Goal: Information Seeking & Learning: Find contact information

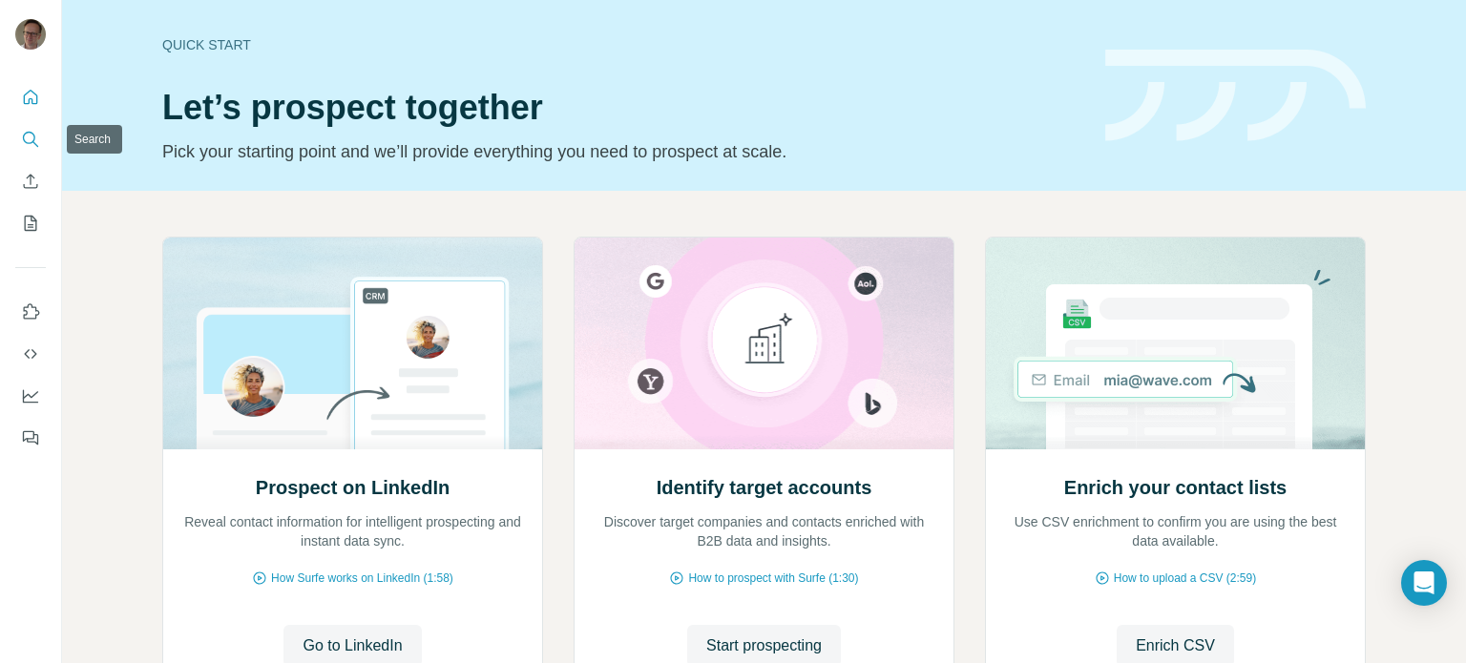
click at [33, 136] on icon "Search" at bounding box center [30, 139] width 19 height 19
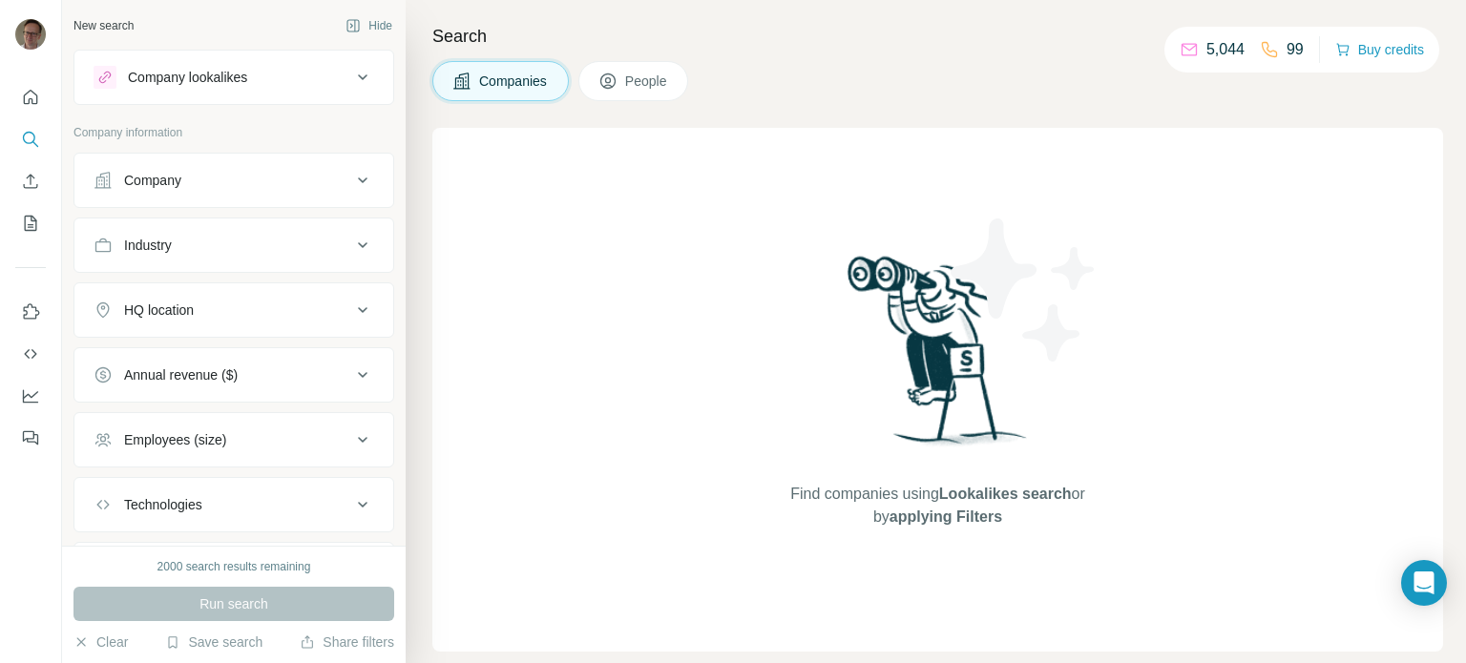
click at [355, 66] on icon at bounding box center [362, 77] width 23 height 23
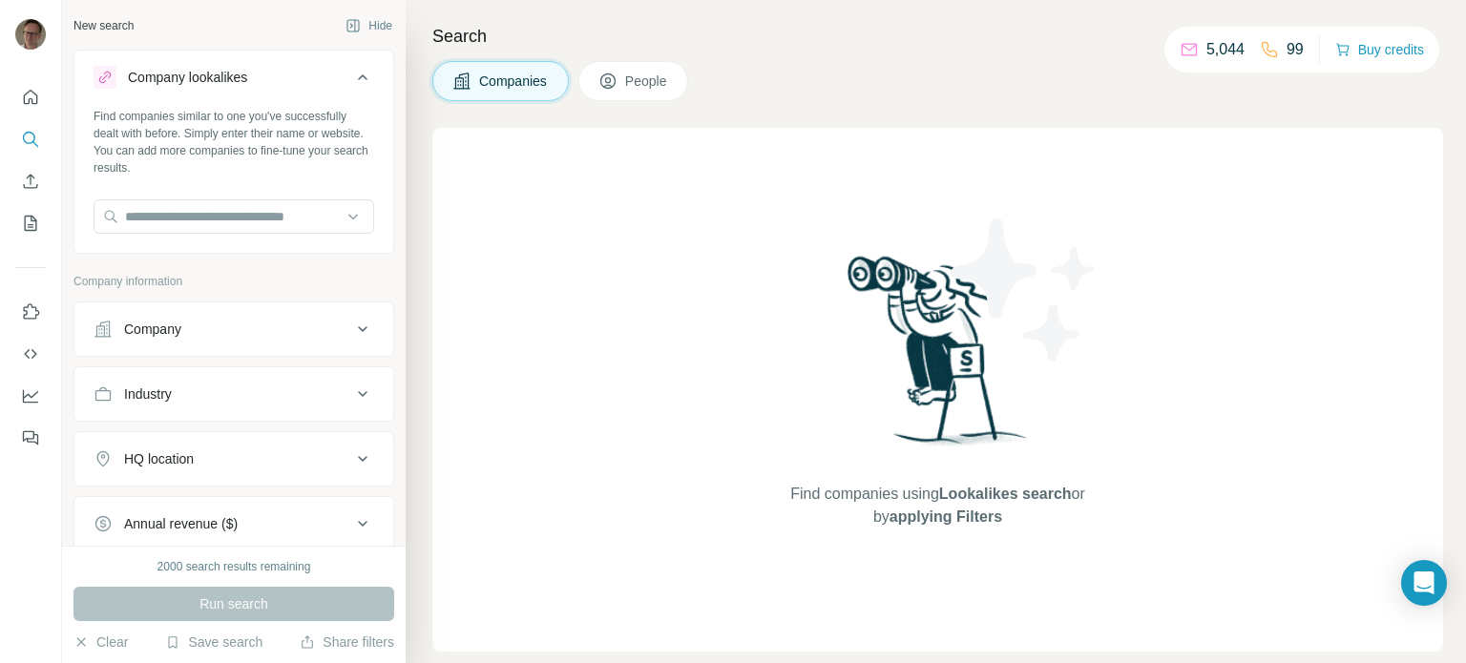
click at [641, 89] on span "People" at bounding box center [647, 81] width 44 height 19
click at [244, 217] on input "text" at bounding box center [234, 216] width 281 height 34
click at [59, 558] on div at bounding box center [31, 331] width 62 height 663
click at [351, 74] on icon at bounding box center [362, 77] width 23 height 23
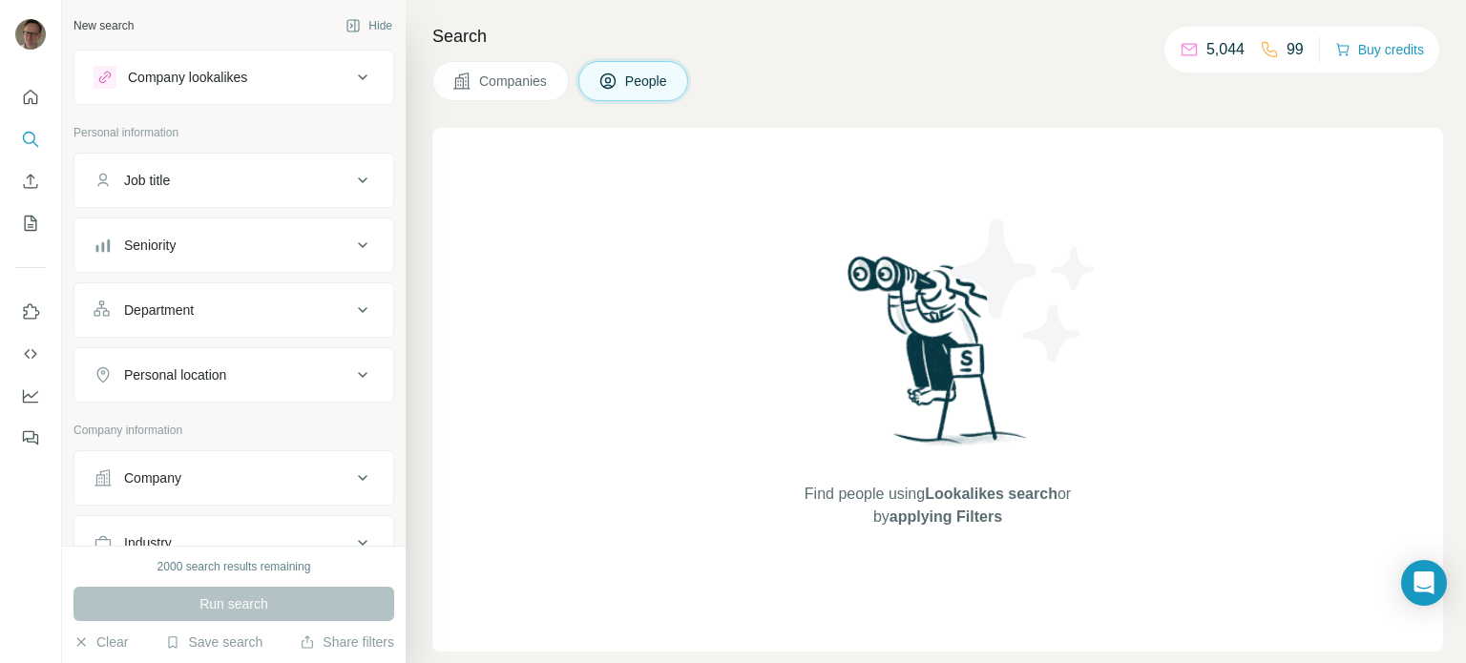
click at [351, 478] on icon at bounding box center [362, 478] width 23 height 23
click at [296, 522] on div "Select a company name or website" at bounding box center [234, 521] width 281 height 25
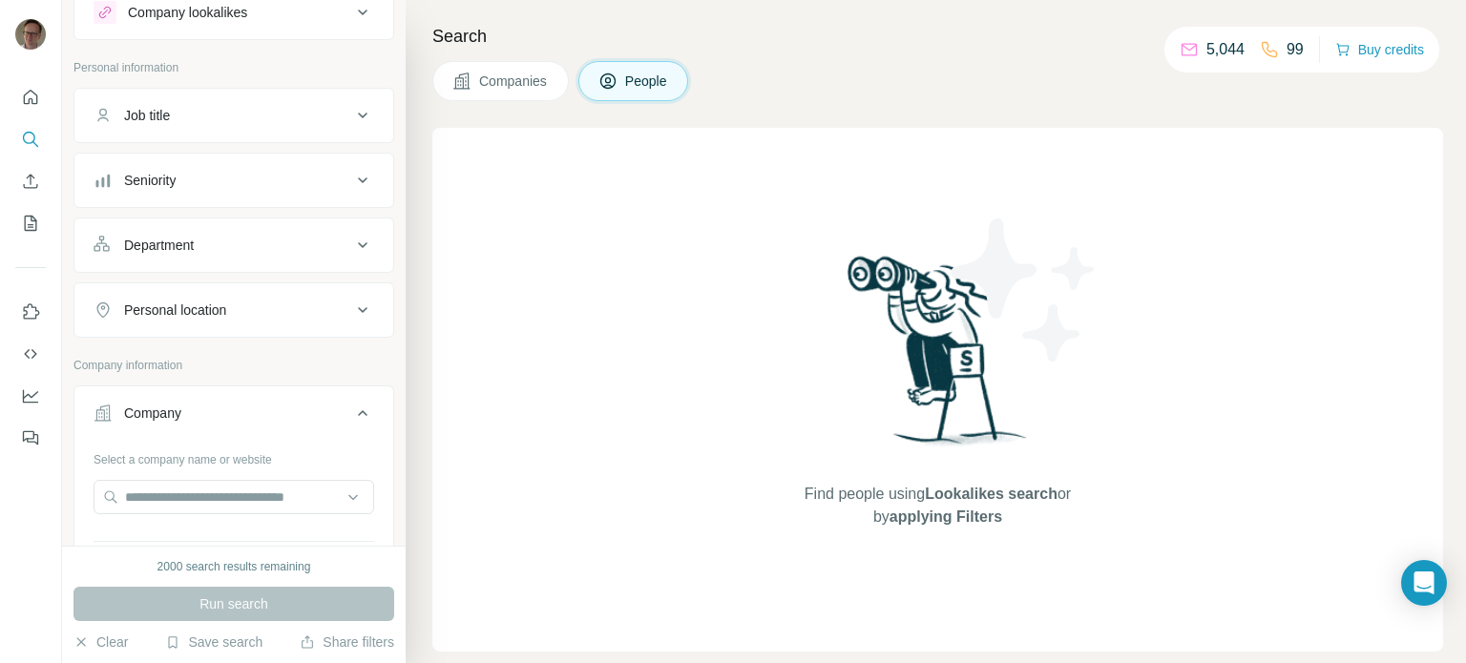
scroll to position [95, 0]
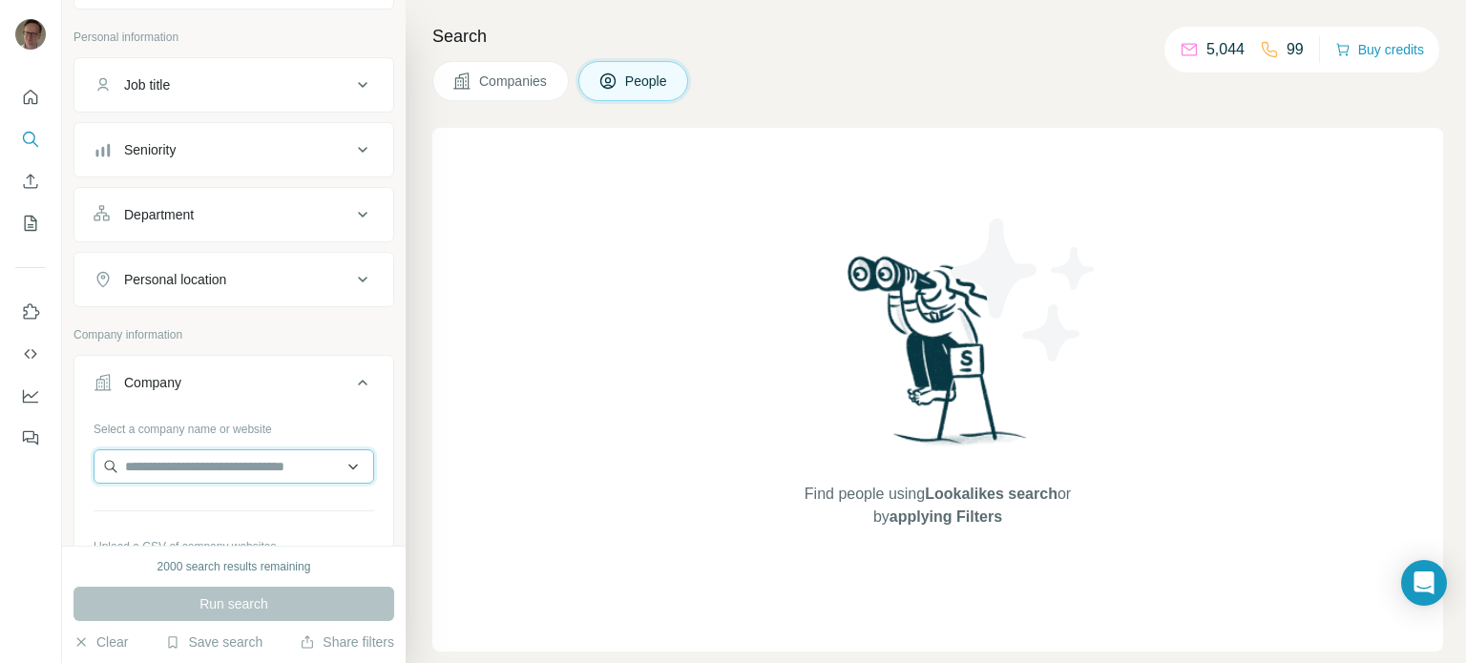
click at [280, 465] on input "text" at bounding box center [234, 467] width 281 height 34
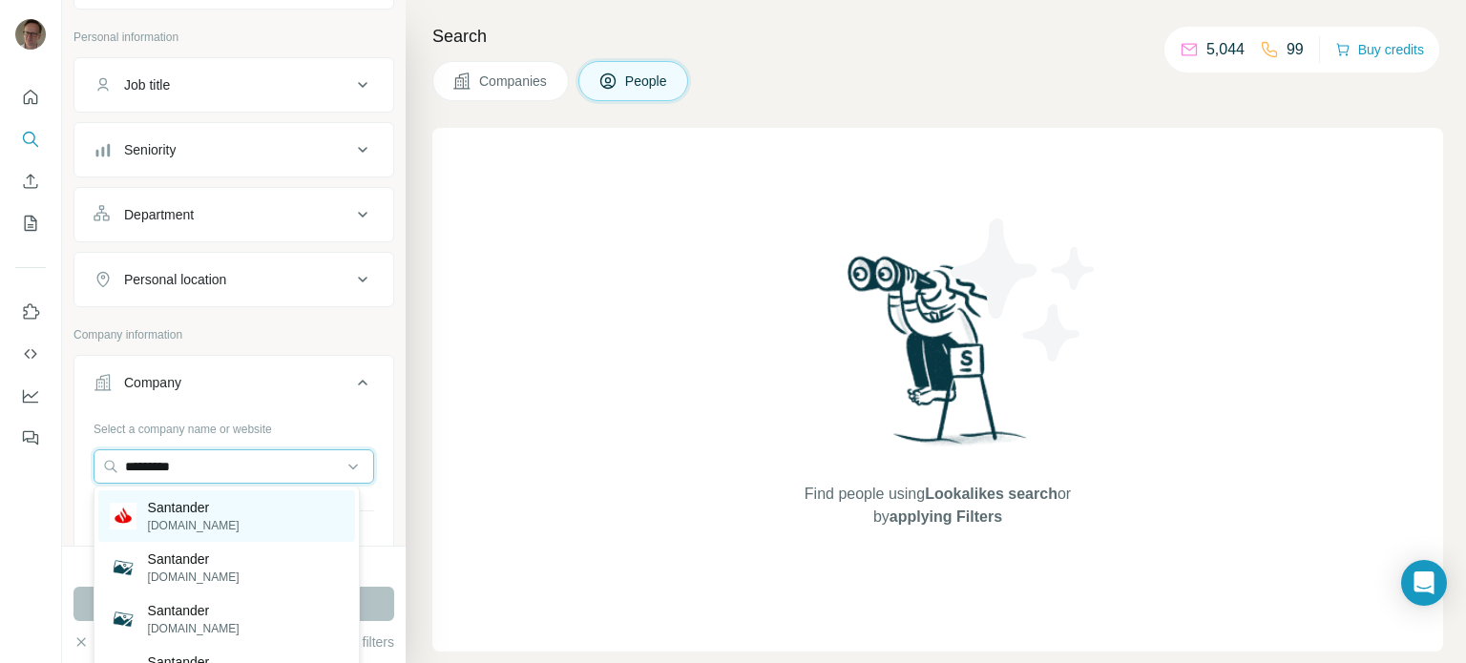
type input "*********"
click at [227, 518] on div "Santander [DOMAIN_NAME]" at bounding box center [226, 517] width 257 height 52
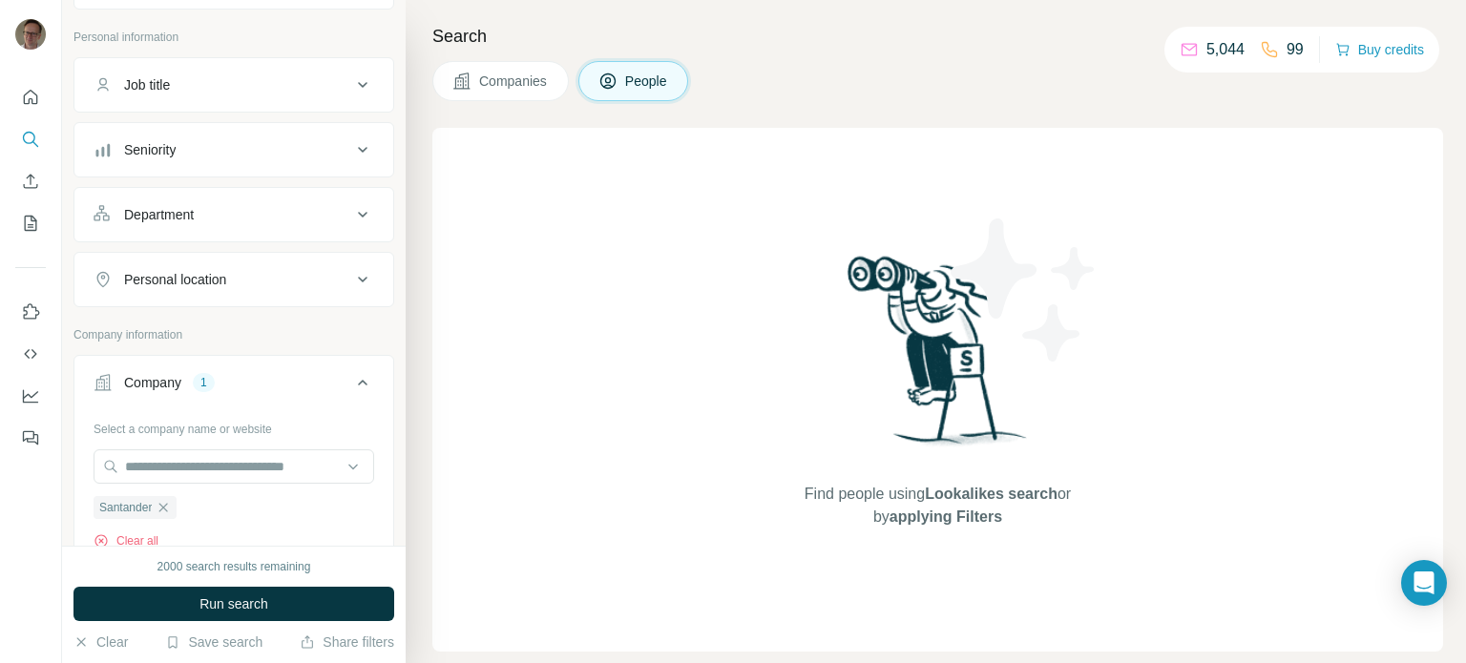
click at [351, 73] on icon at bounding box center [362, 84] width 23 height 23
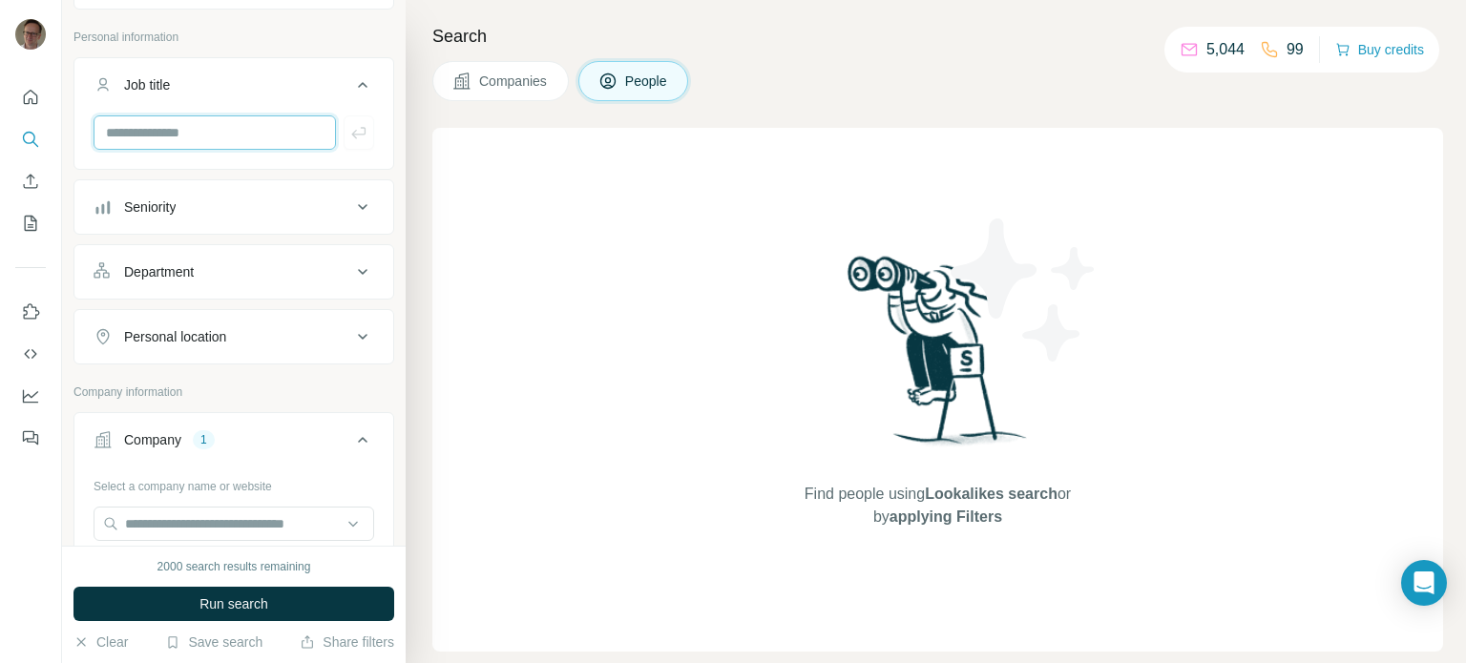
click at [268, 133] on input "text" at bounding box center [215, 132] width 242 height 34
type input "*********"
click at [349, 131] on icon "button" at bounding box center [358, 132] width 19 height 19
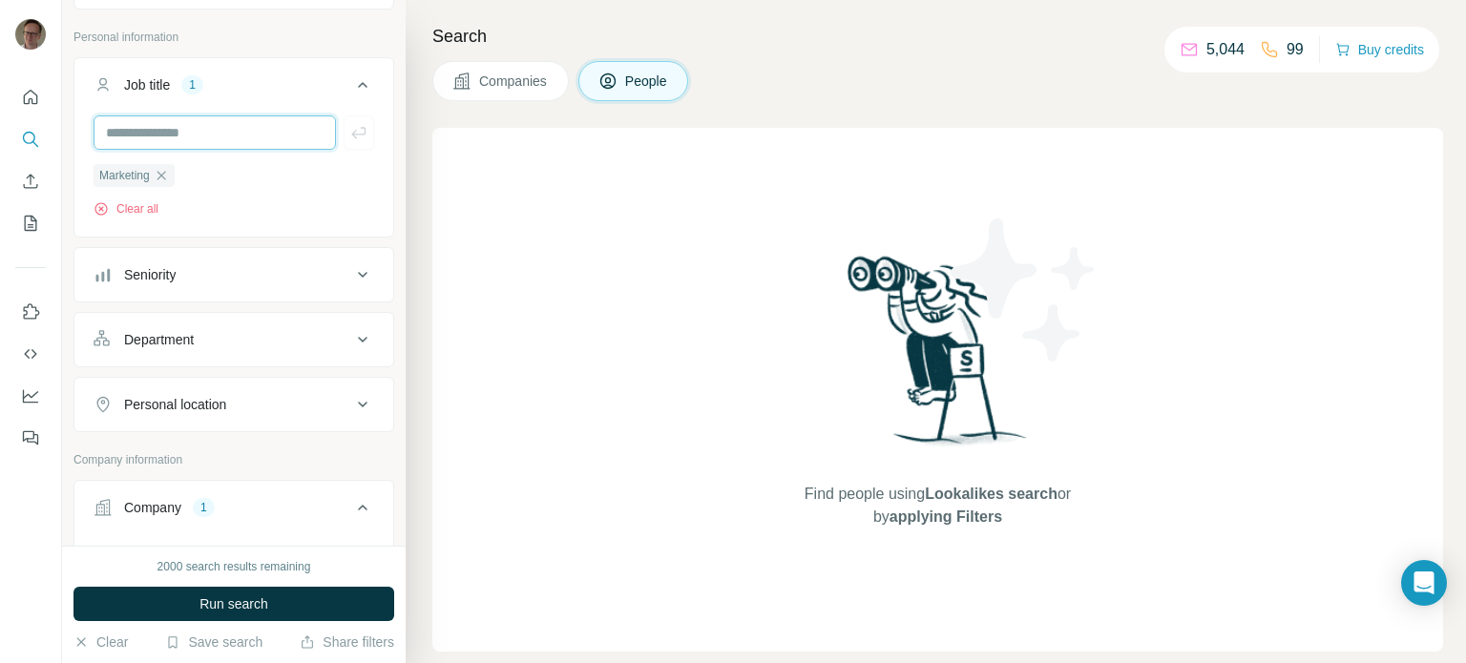
click at [300, 135] on input "text" at bounding box center [215, 132] width 242 height 34
type input "*******"
click at [349, 131] on icon "button" at bounding box center [358, 132] width 19 height 19
click at [351, 269] on icon at bounding box center [362, 274] width 23 height 23
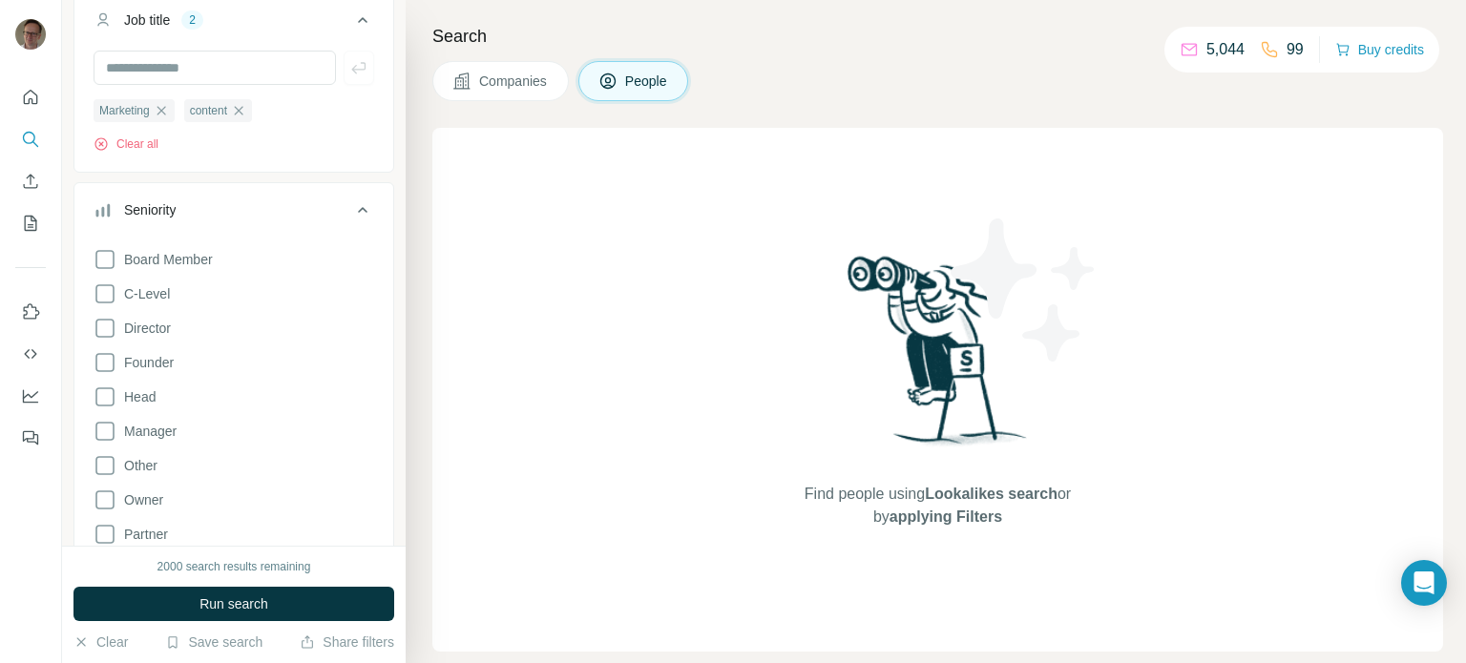
scroll to position [191, 0]
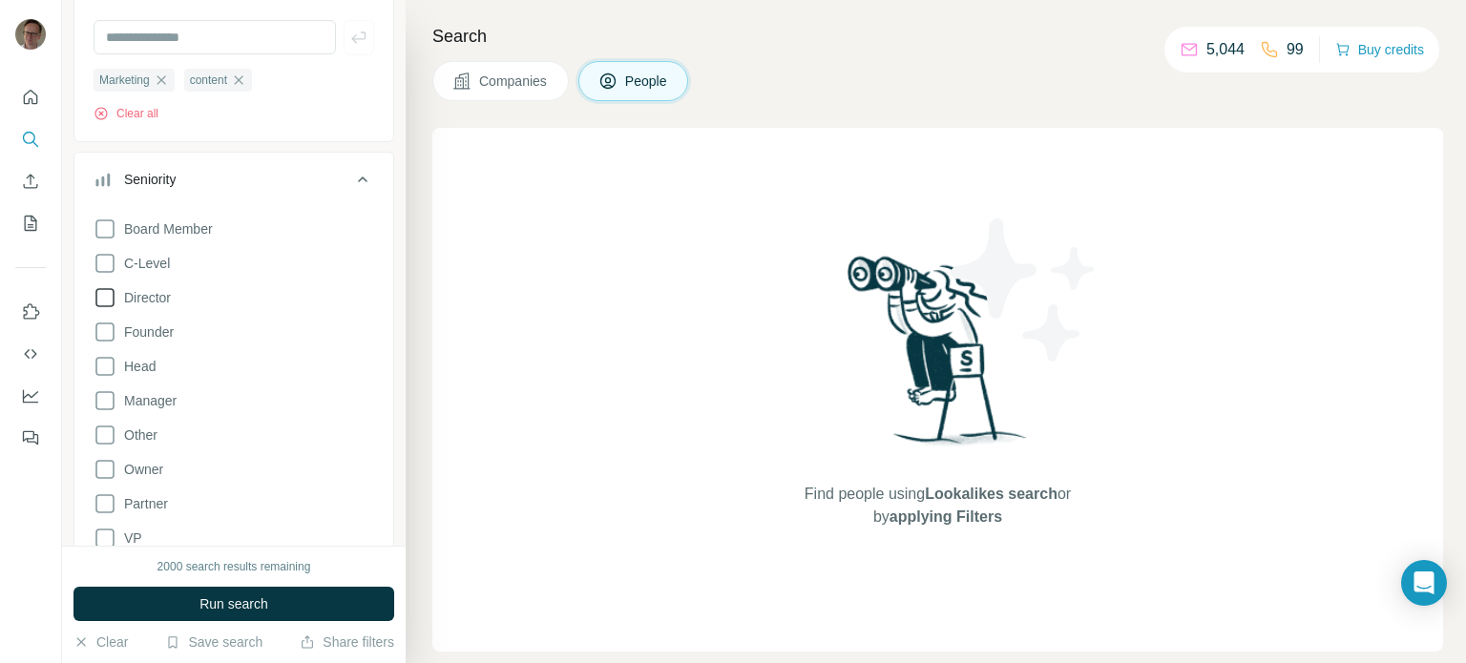
click at [105, 300] on icon at bounding box center [105, 297] width 23 height 23
click at [227, 600] on span "Run search" at bounding box center [233, 604] width 69 height 19
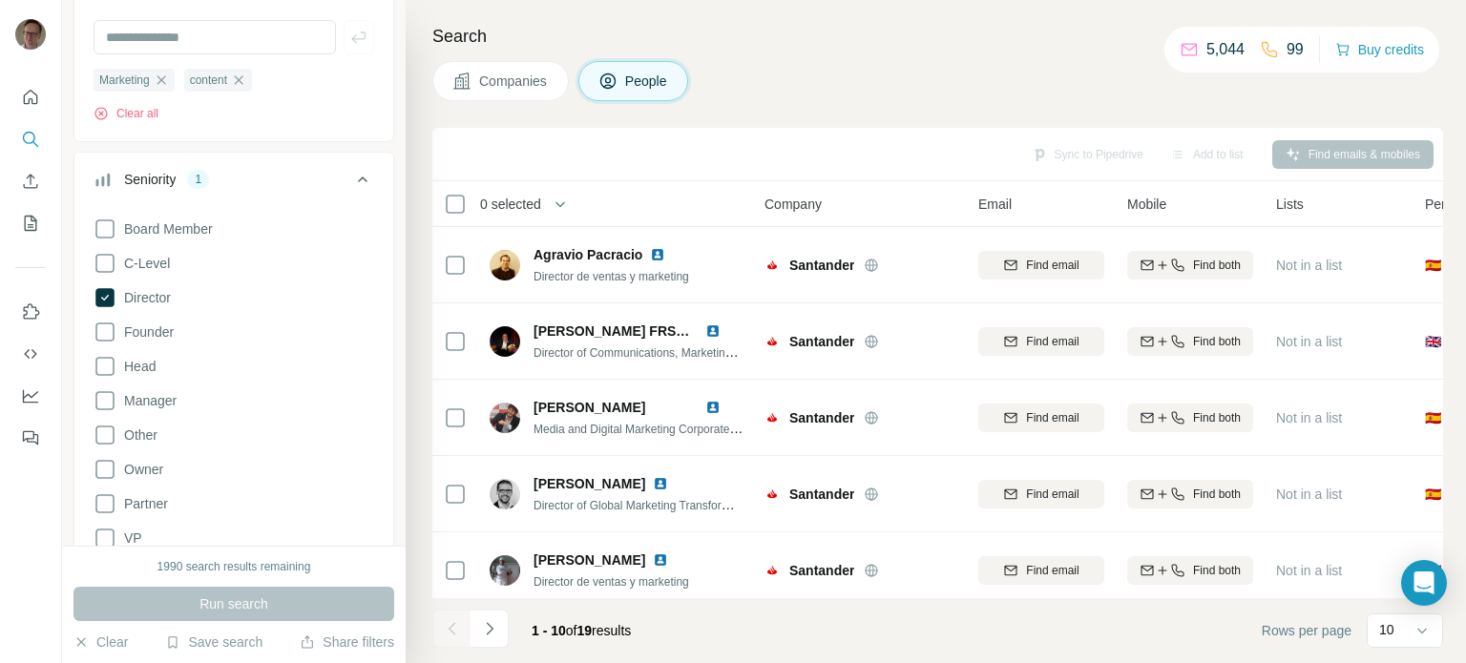
click at [351, 176] on icon at bounding box center [362, 179] width 23 height 23
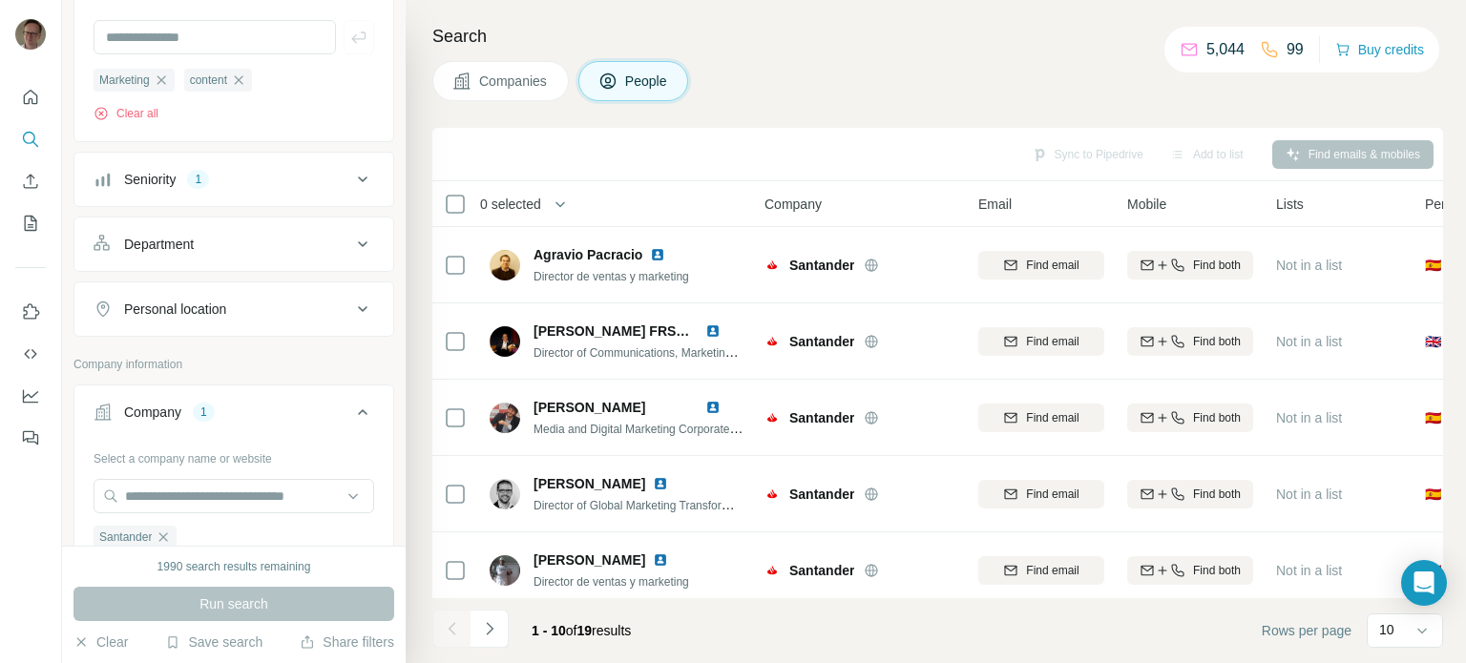
click at [351, 304] on icon at bounding box center [362, 309] width 23 height 23
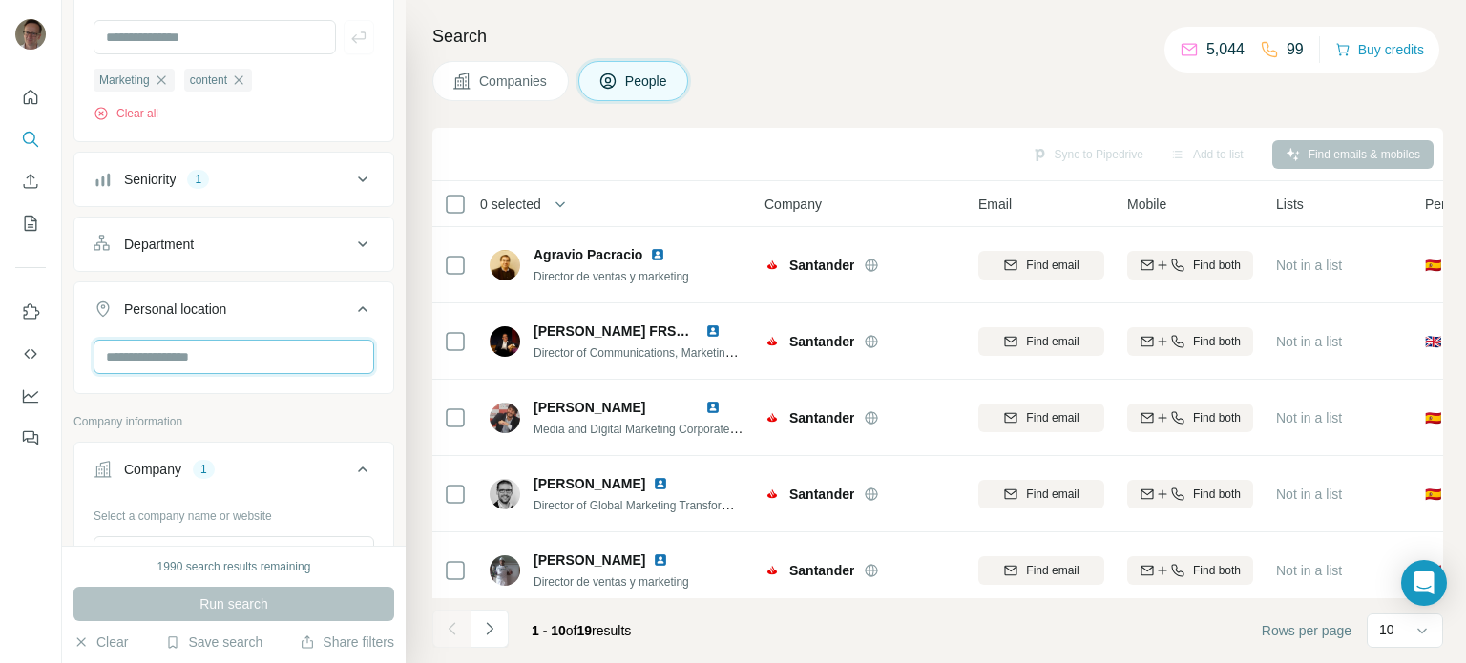
click at [325, 363] on input "text" at bounding box center [234, 357] width 281 height 34
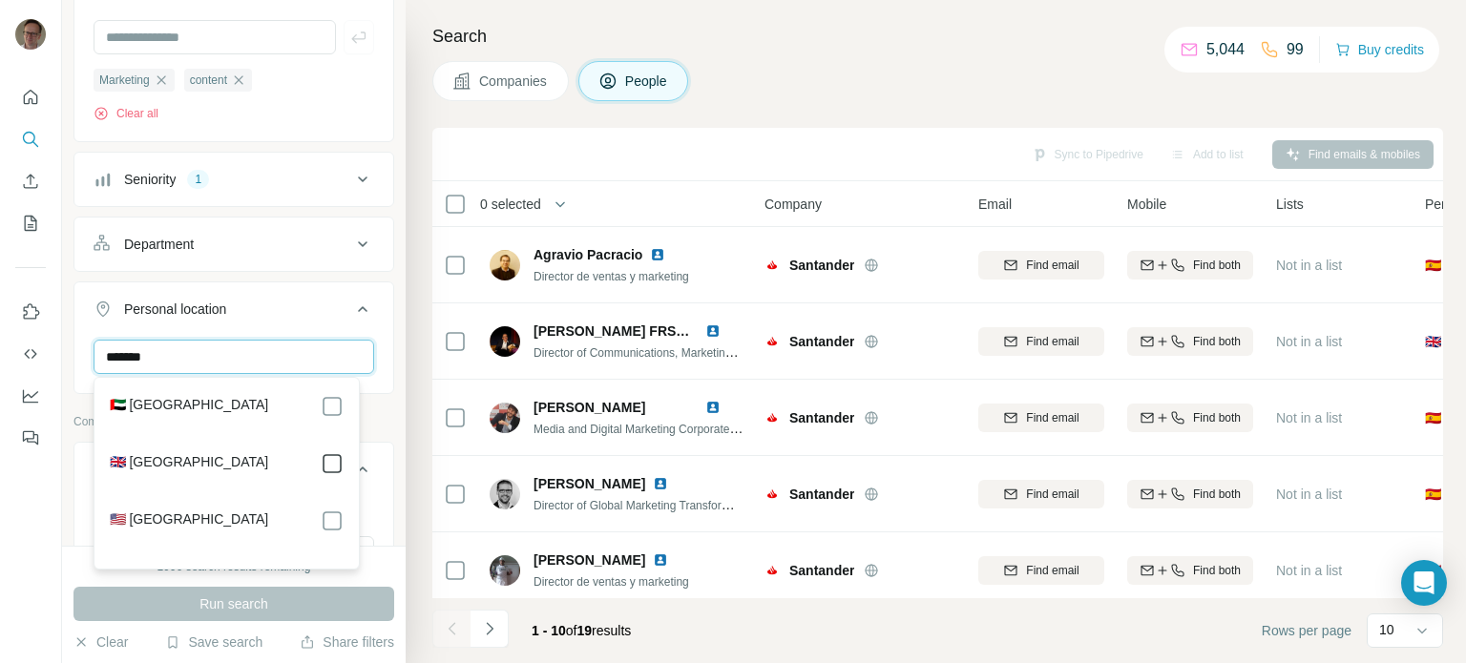
type input "******"
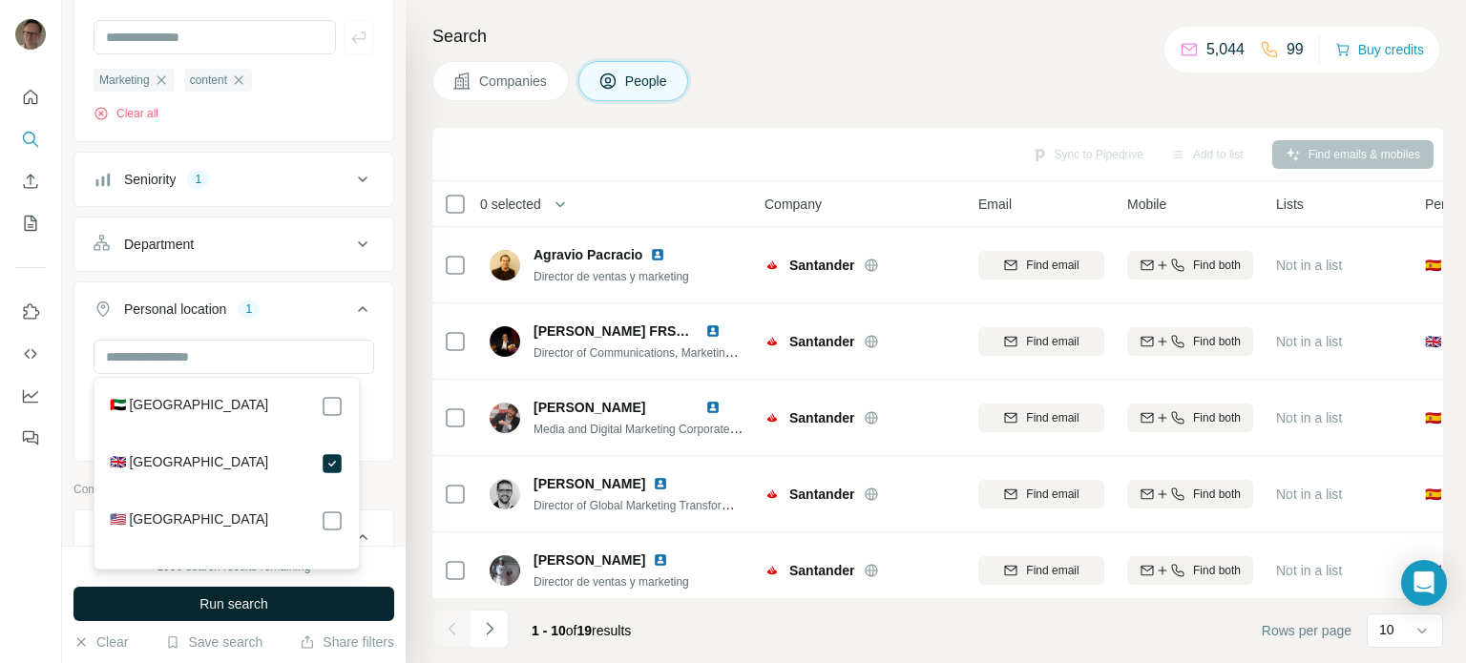
click at [256, 610] on span "Run search" at bounding box center [233, 604] width 69 height 19
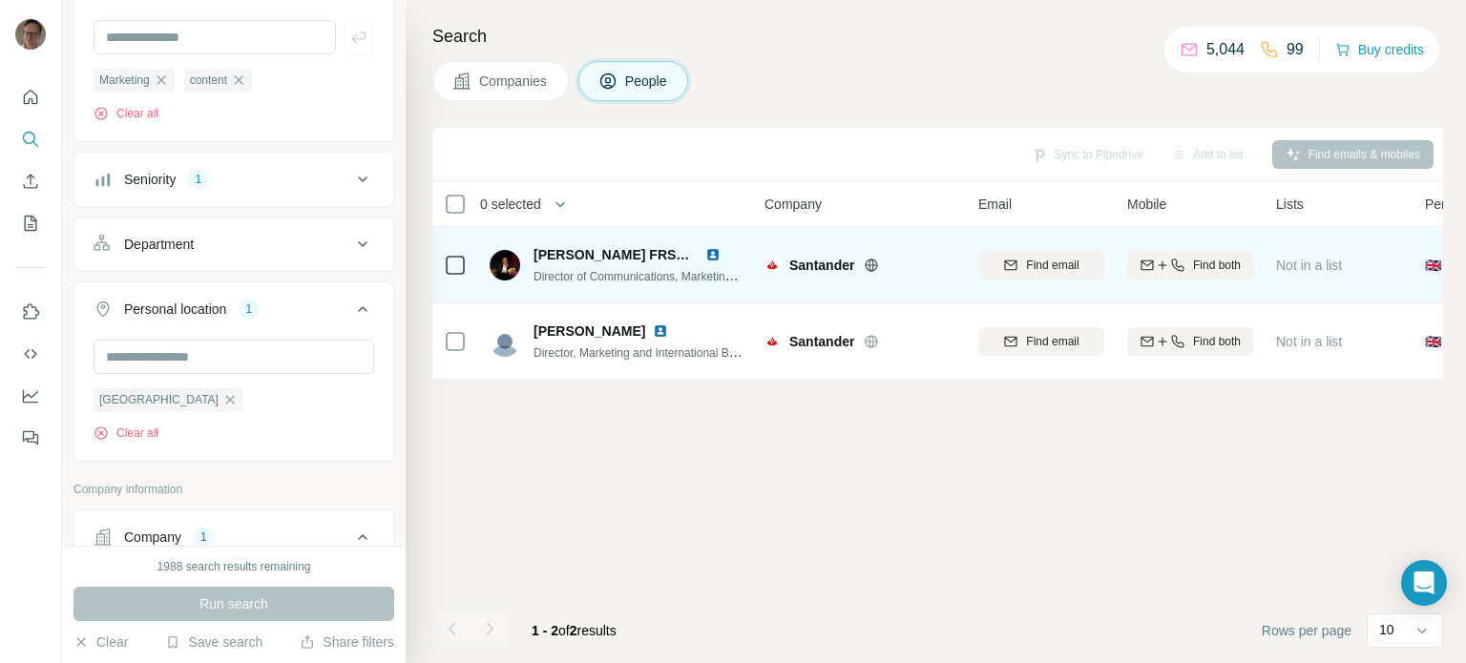
click at [504, 272] on img at bounding box center [505, 265] width 31 height 31
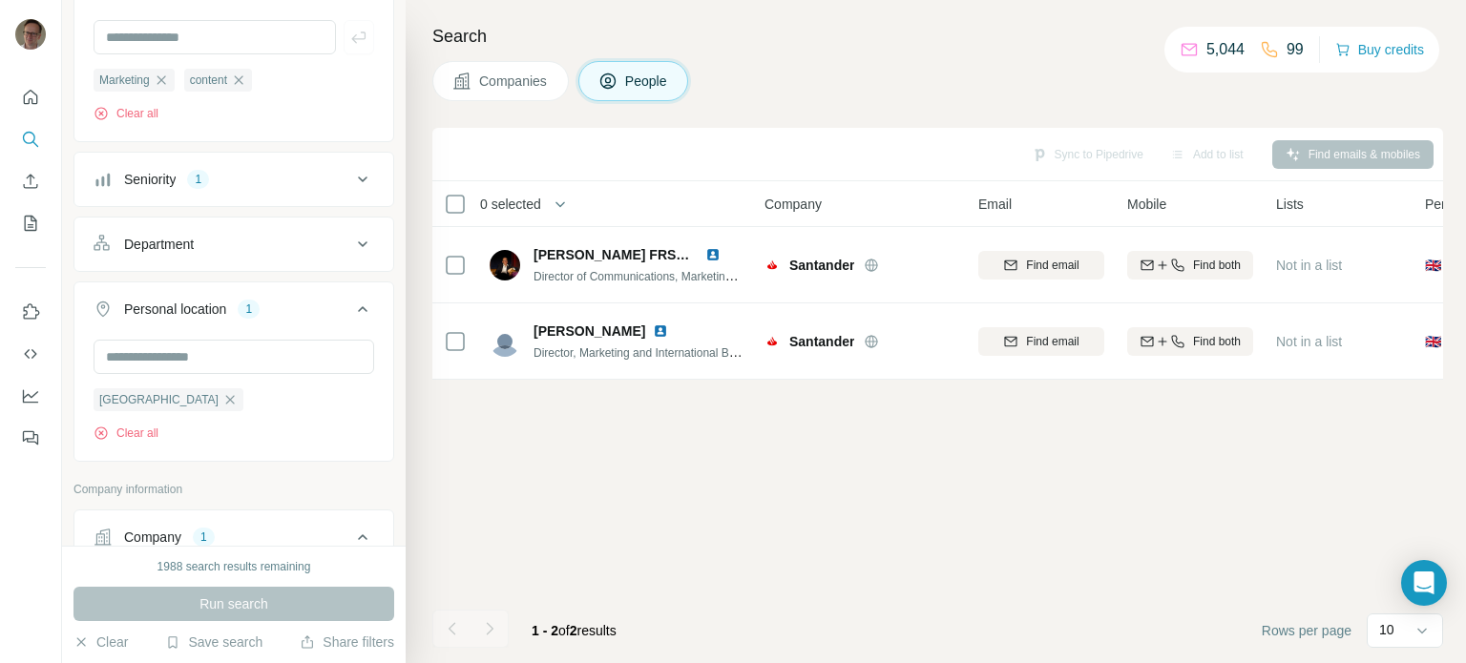
click at [638, 475] on div "Sync to Pipedrive Add to list Find emails & mobiles 0 selected People Company E…" at bounding box center [937, 395] width 1011 height 535
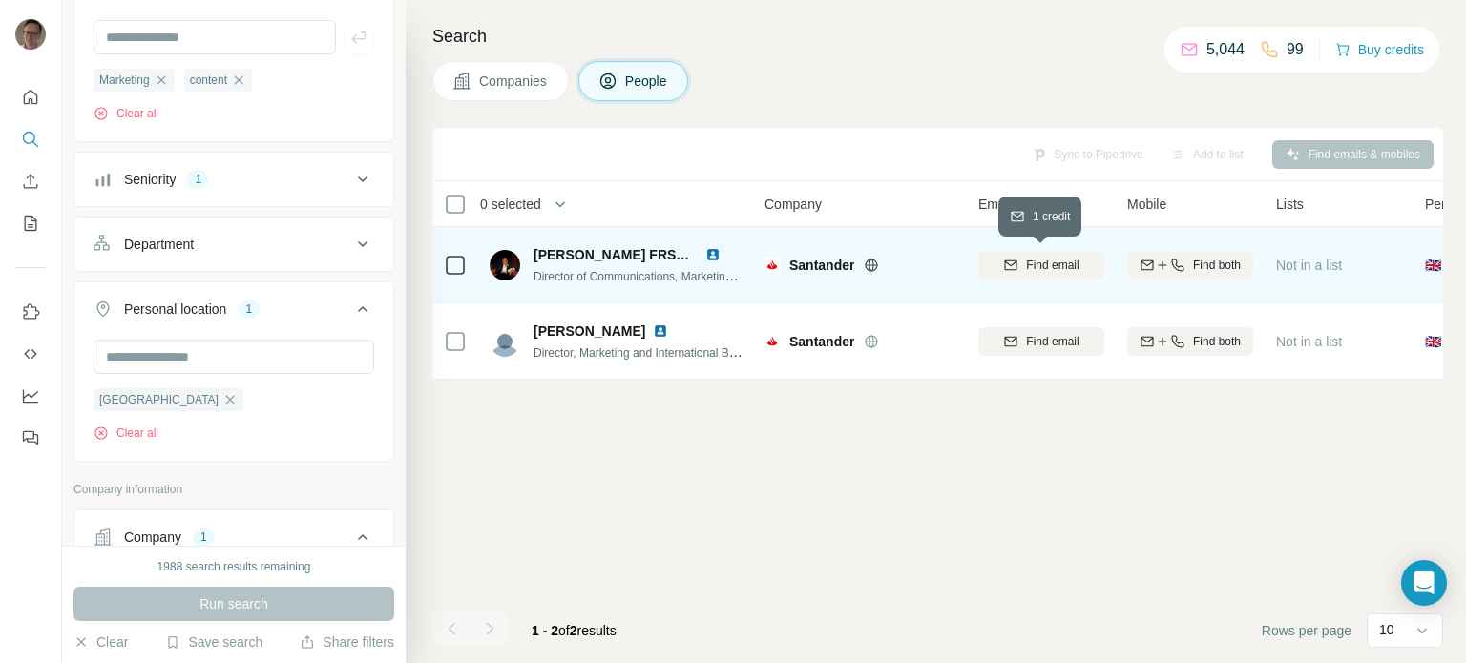
click at [1042, 259] on span "Find email" at bounding box center [1052, 265] width 52 height 17
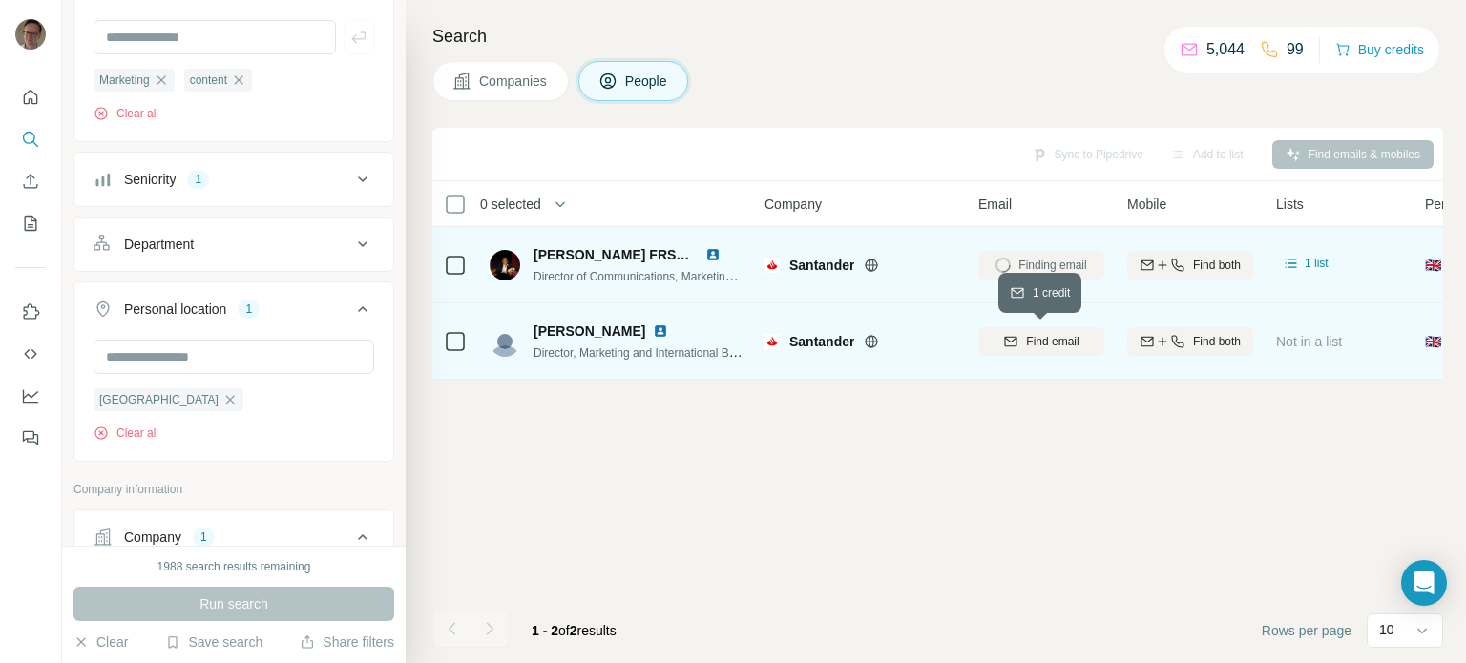
click at [1059, 335] on span "Find email" at bounding box center [1052, 341] width 52 height 17
click at [867, 391] on div "Sync to Pipedrive Add to list Find emails & mobiles 0 selected People Company E…" at bounding box center [937, 395] width 1011 height 535
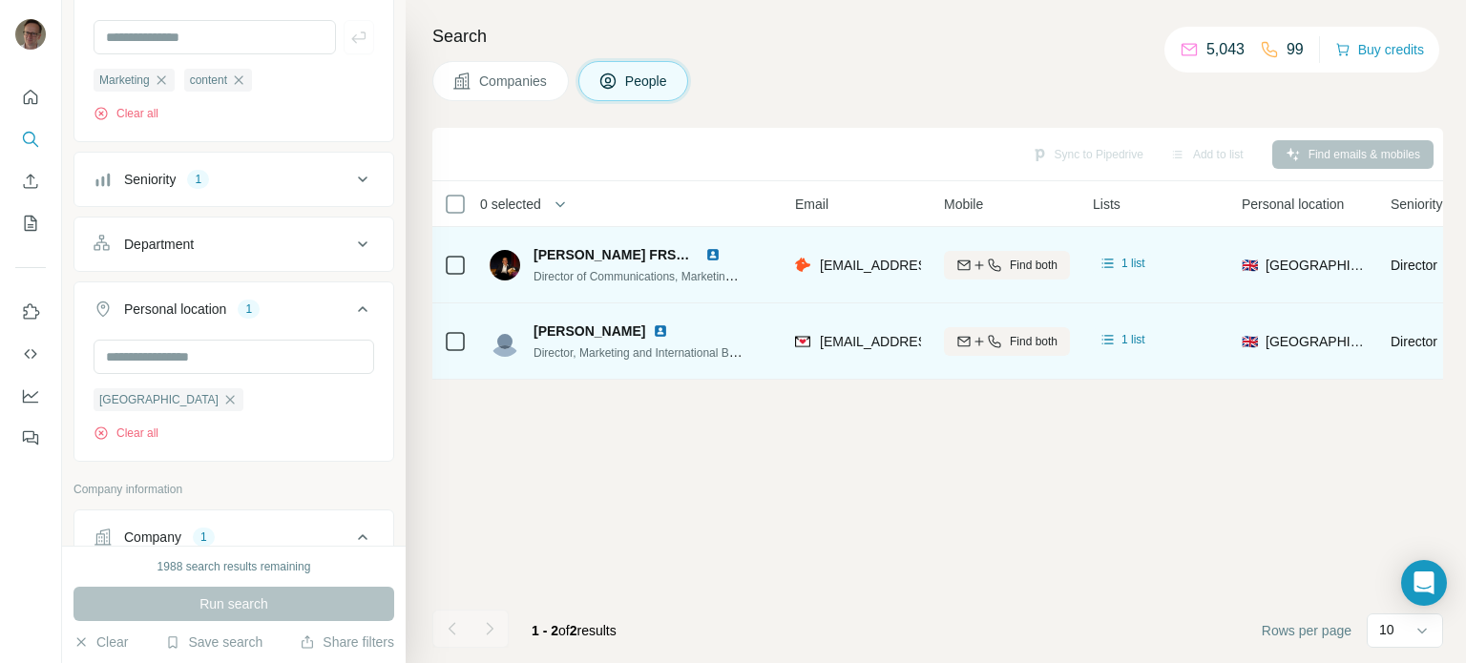
scroll to position [0, 117]
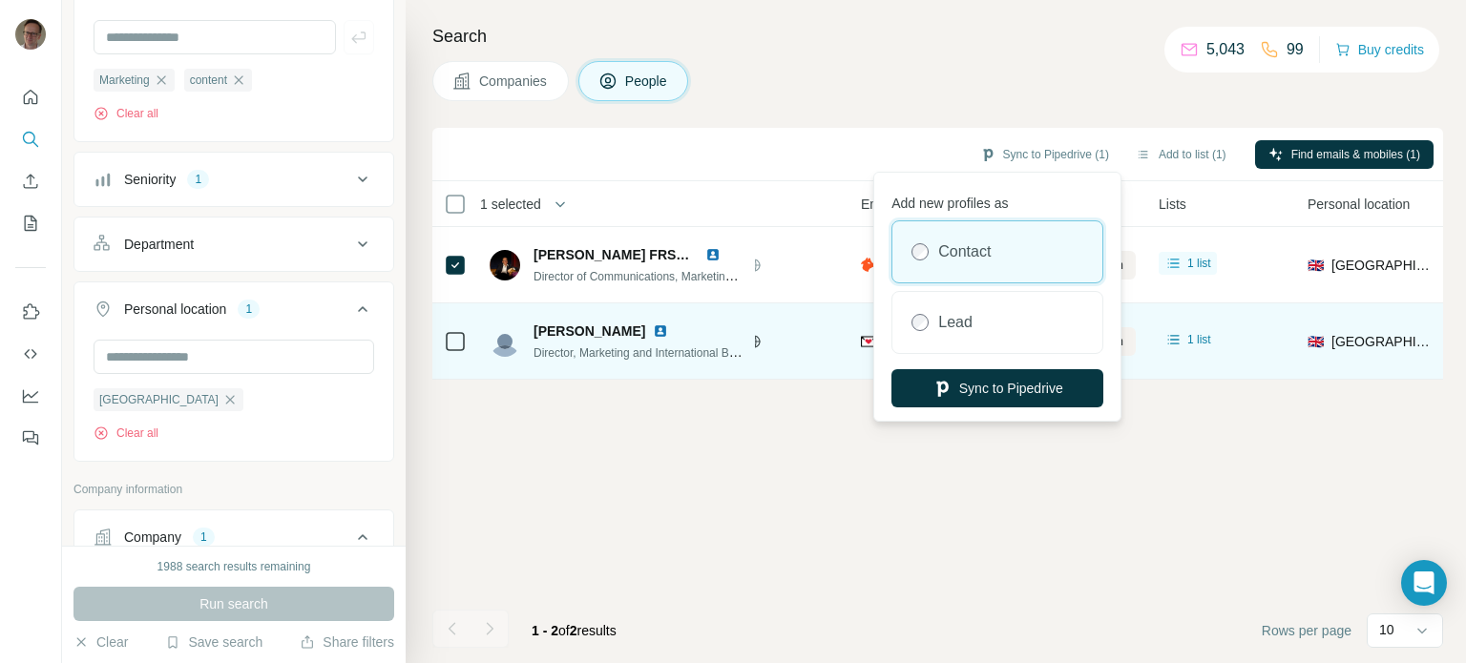
click at [991, 259] on label "Contact" at bounding box center [964, 252] width 52 height 23
click at [1012, 384] on button "Sync to Pipedrive" at bounding box center [997, 388] width 212 height 38
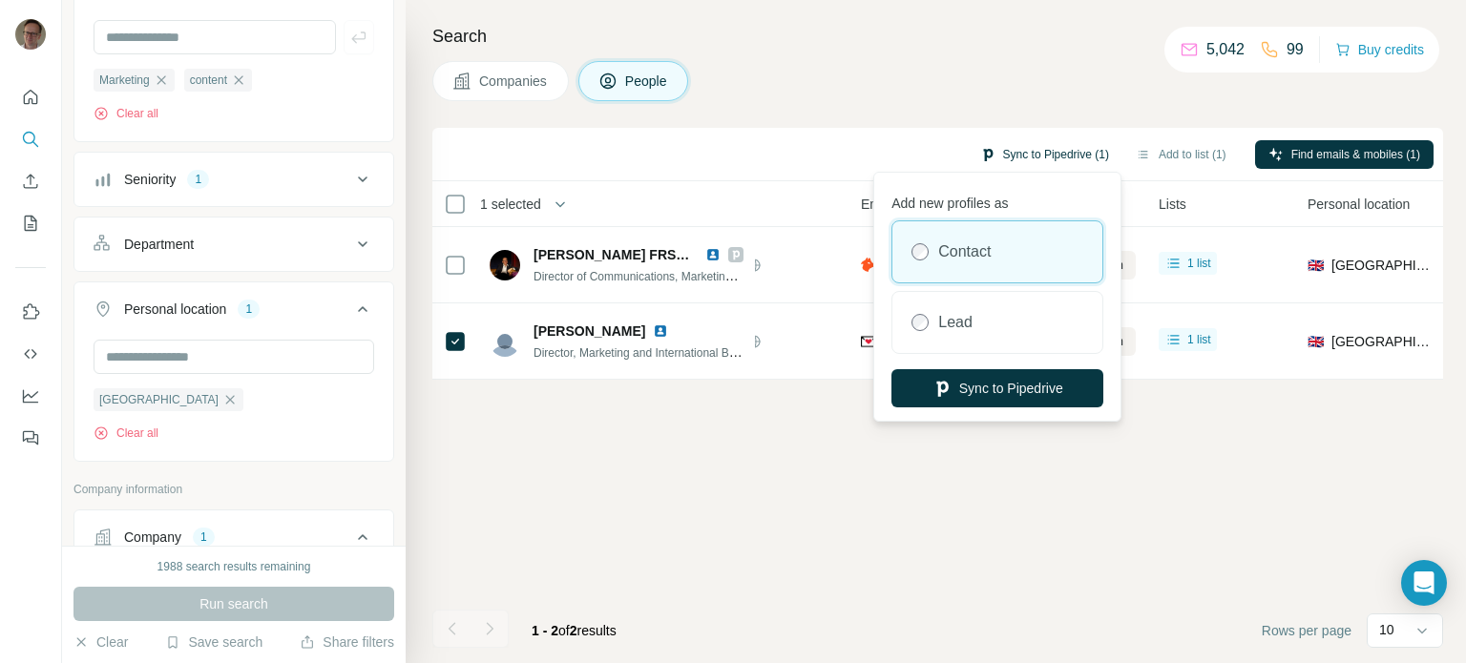
click at [1037, 141] on button "Sync to Pipedrive (1)" at bounding box center [1045, 154] width 156 height 29
click at [1016, 385] on button "Sync to Pipedrive" at bounding box center [997, 388] width 212 height 38
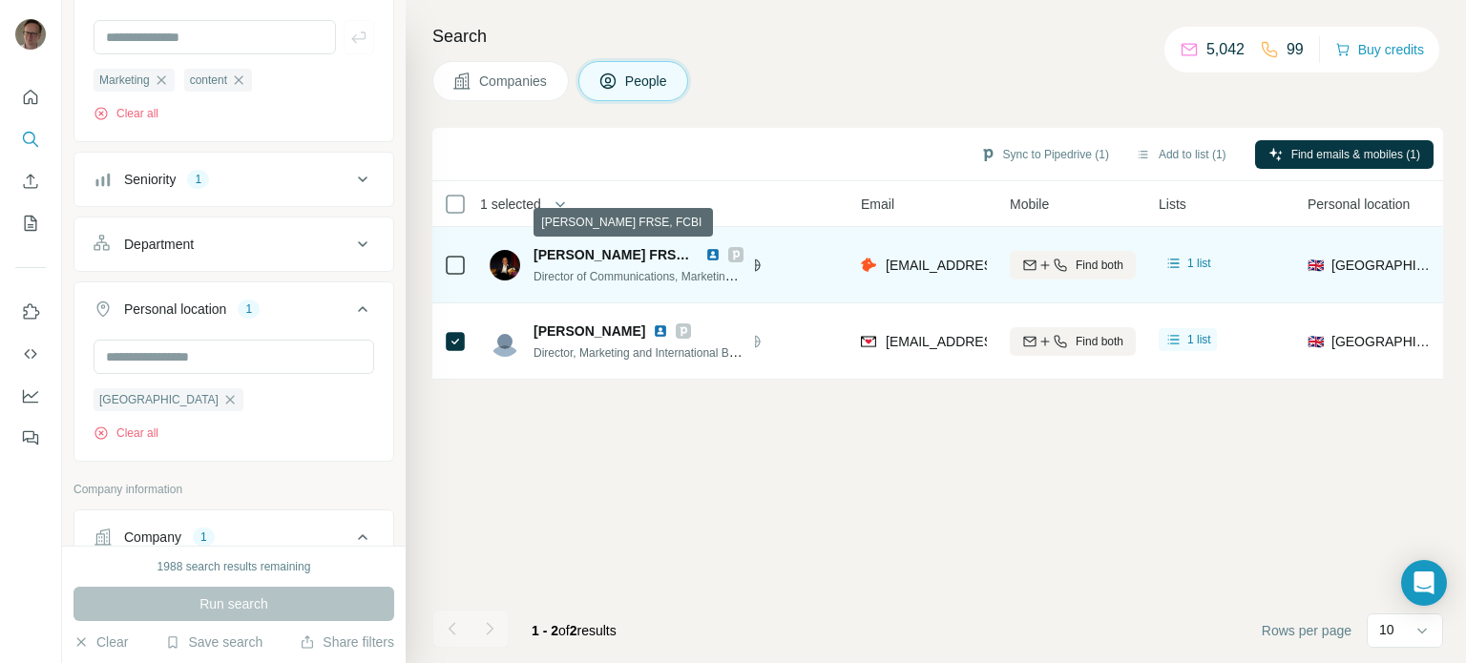
click at [571, 255] on span "[PERSON_NAME] FRSE, FCBI" at bounding box center [629, 254] width 190 height 15
click at [593, 272] on span "Director of Communications, Marketing & Responsible Banking" at bounding box center [694, 275] width 320 height 15
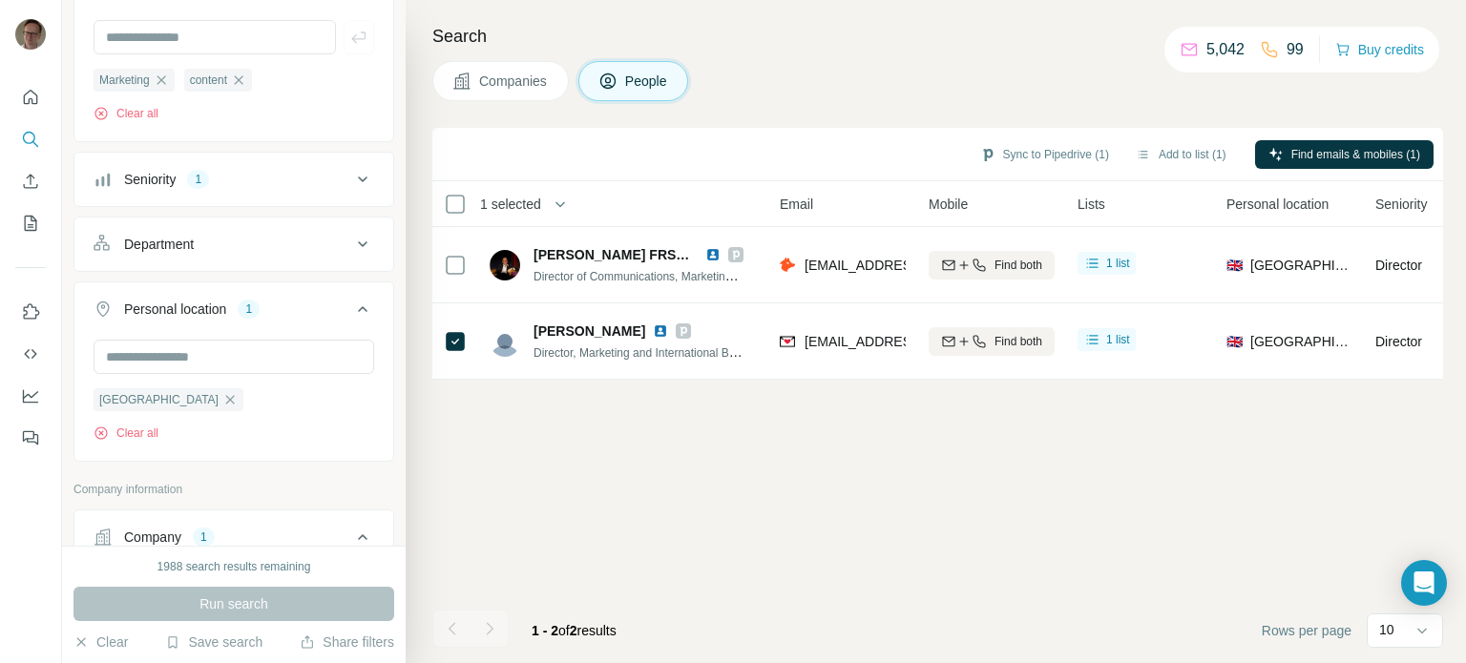
scroll to position [0, 0]
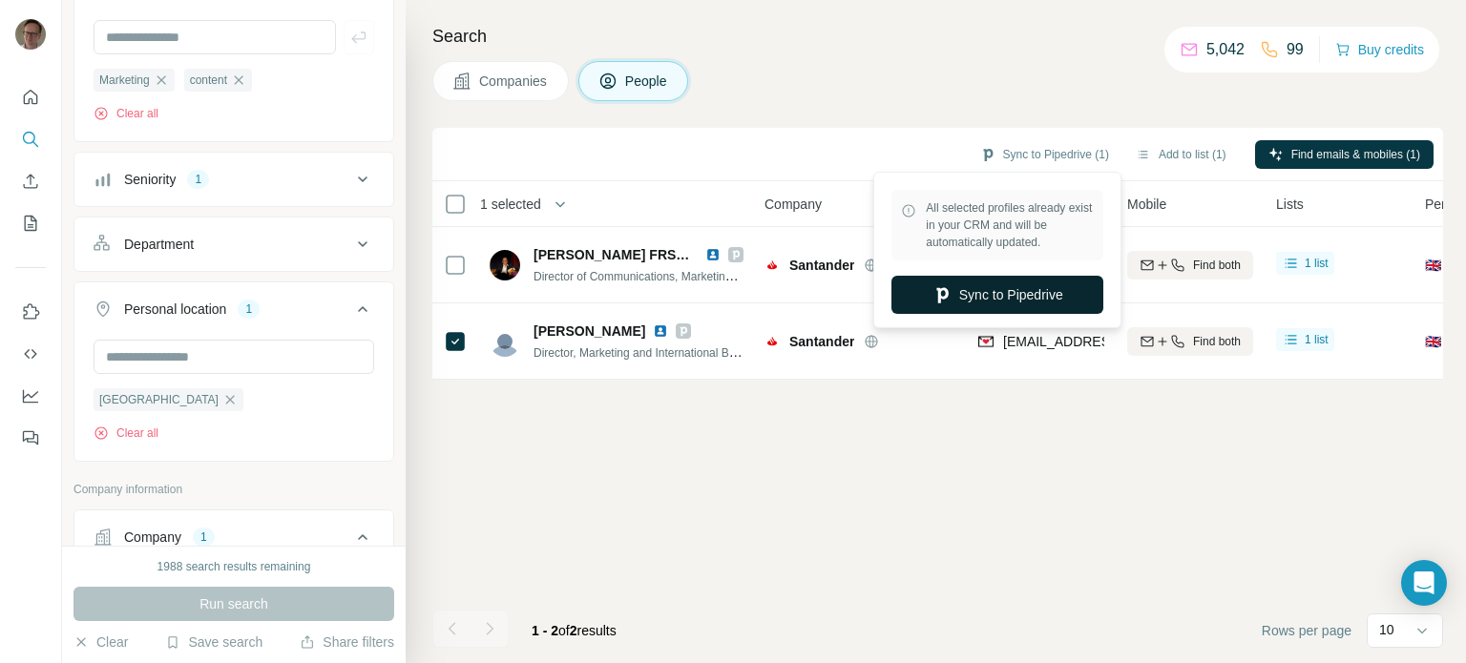
click at [990, 285] on button "Sync to Pipedrive" at bounding box center [997, 295] width 212 height 38
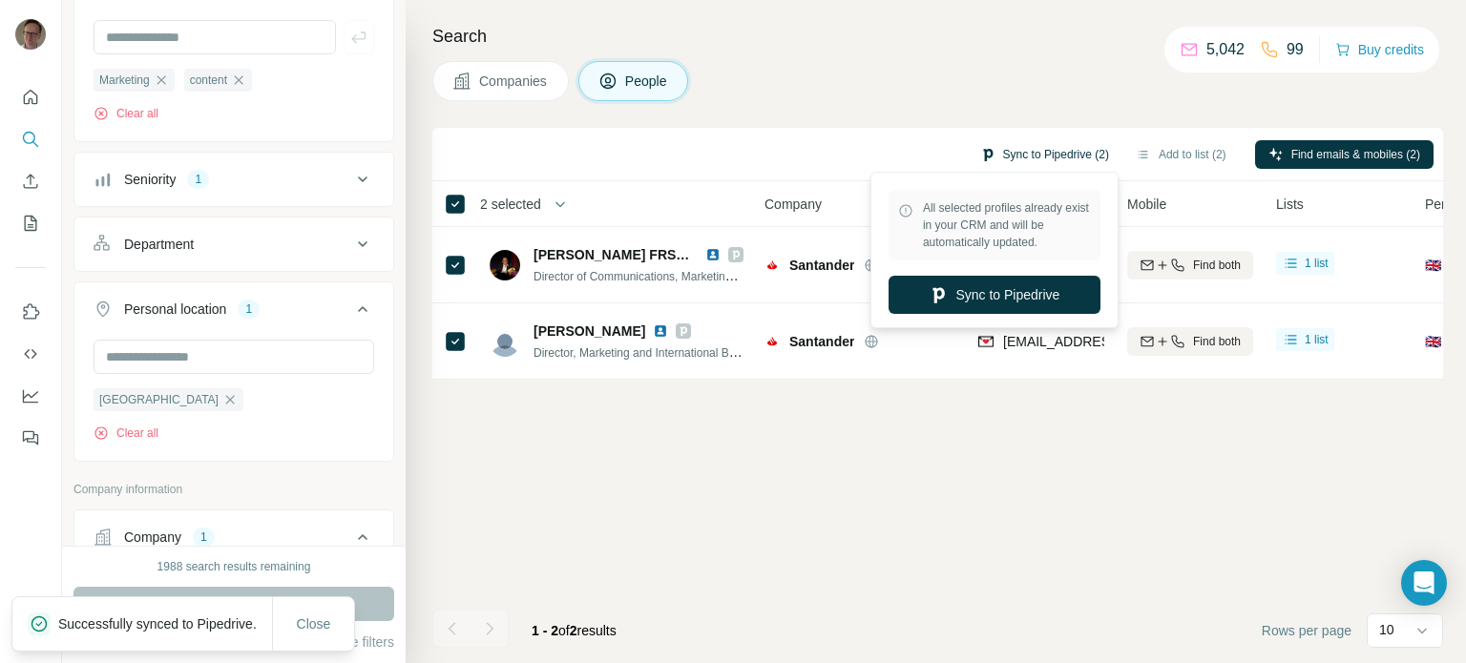
click at [1057, 149] on button "Sync to Pipedrive (2)" at bounding box center [1045, 154] width 156 height 29
click at [1027, 303] on button "Sync to Pipedrive" at bounding box center [995, 295] width 212 height 38
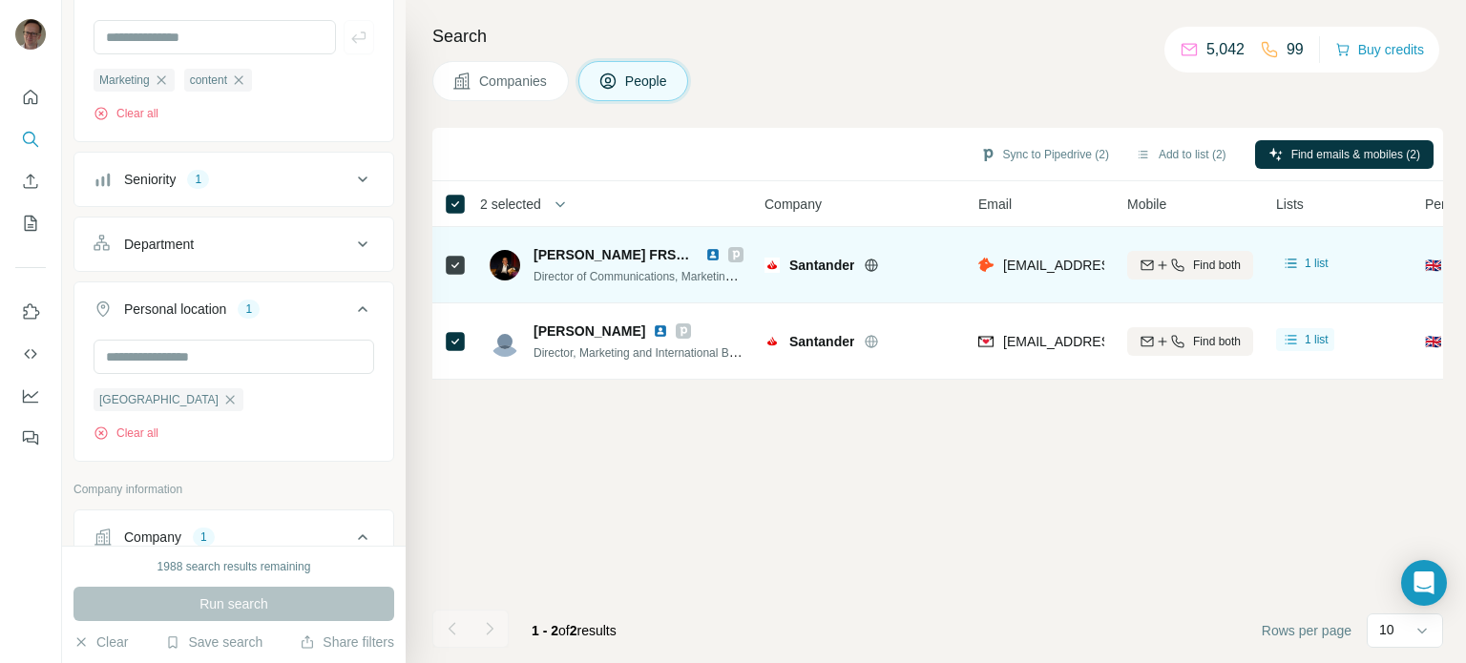
click at [599, 251] on span "[PERSON_NAME] FRSE, FCBI" at bounding box center [629, 254] width 190 height 15
click at [500, 258] on img at bounding box center [505, 265] width 31 height 31
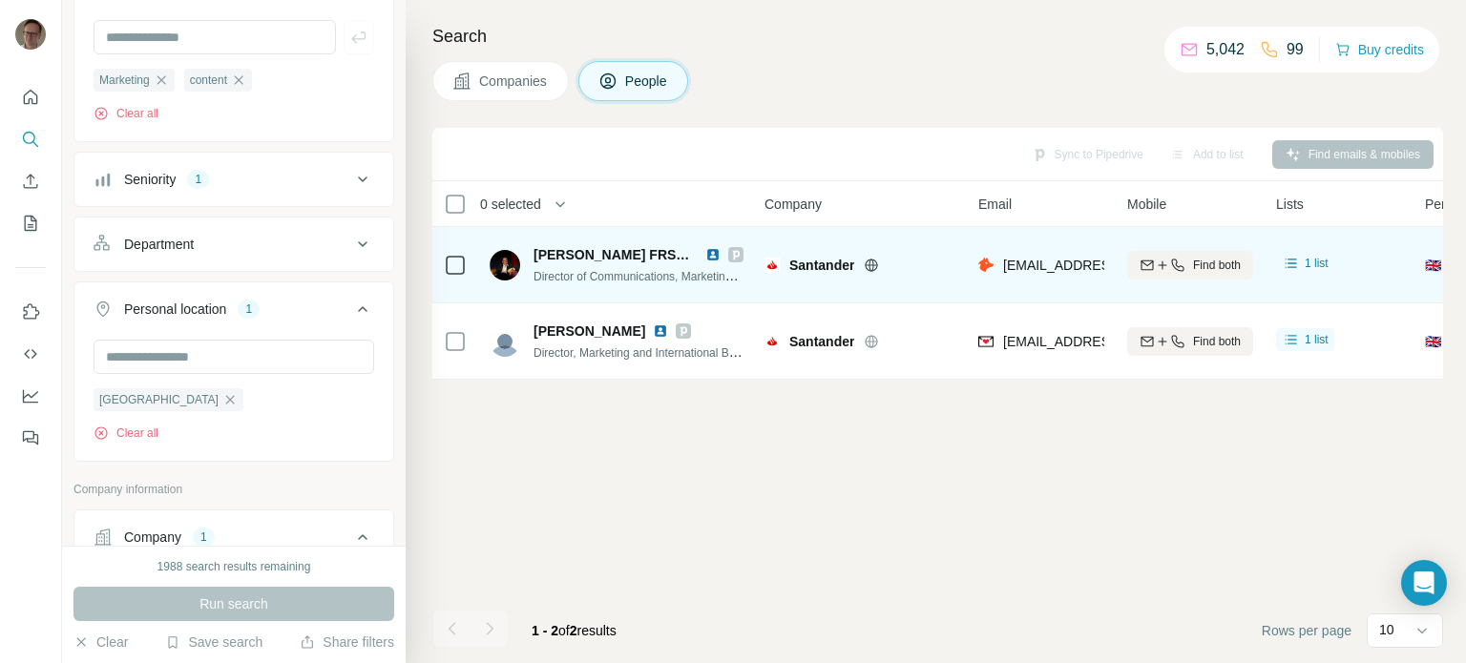
click at [569, 255] on span "[PERSON_NAME] FRSE, FCBI" at bounding box center [629, 254] width 190 height 15
click at [714, 251] on img at bounding box center [712, 254] width 15 height 15
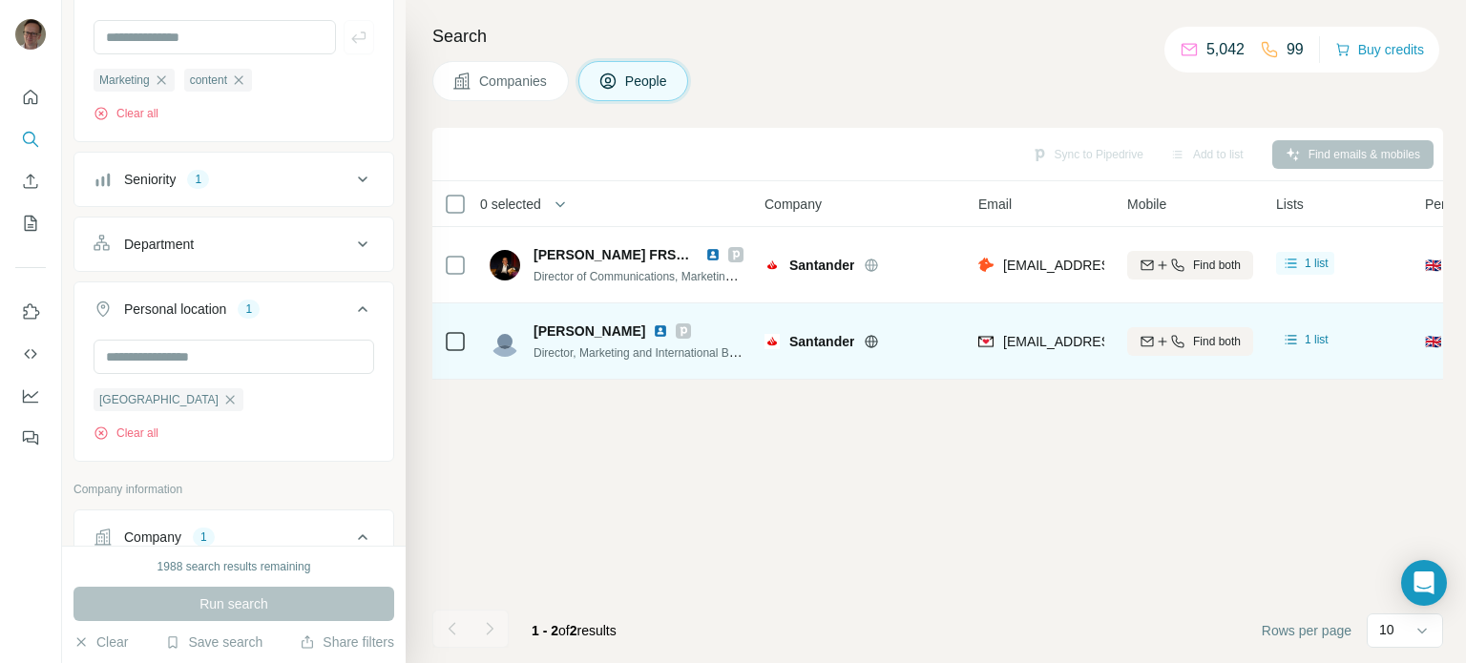
click at [668, 329] on img at bounding box center [660, 331] width 15 height 15
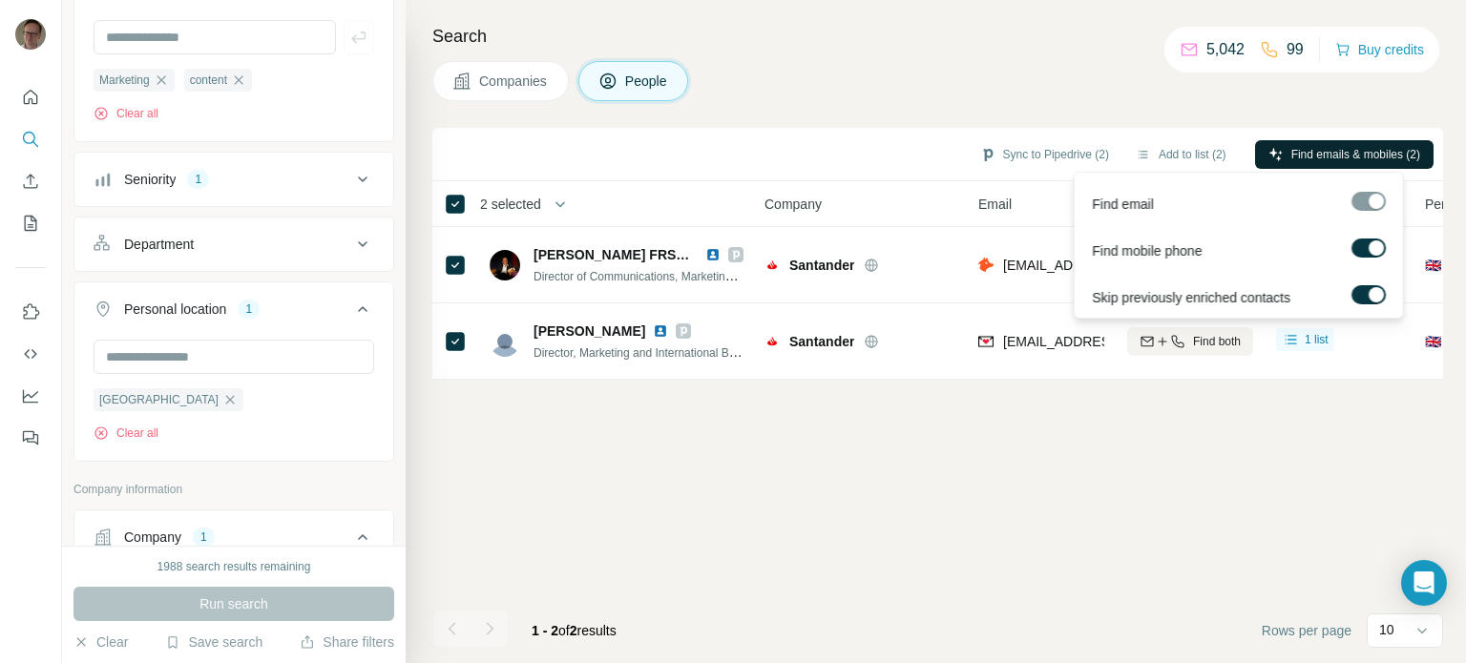
click at [1314, 154] on span "Find emails & mobiles (2)" at bounding box center [1355, 154] width 129 height 17
